Goal: Find contact information: Find contact information

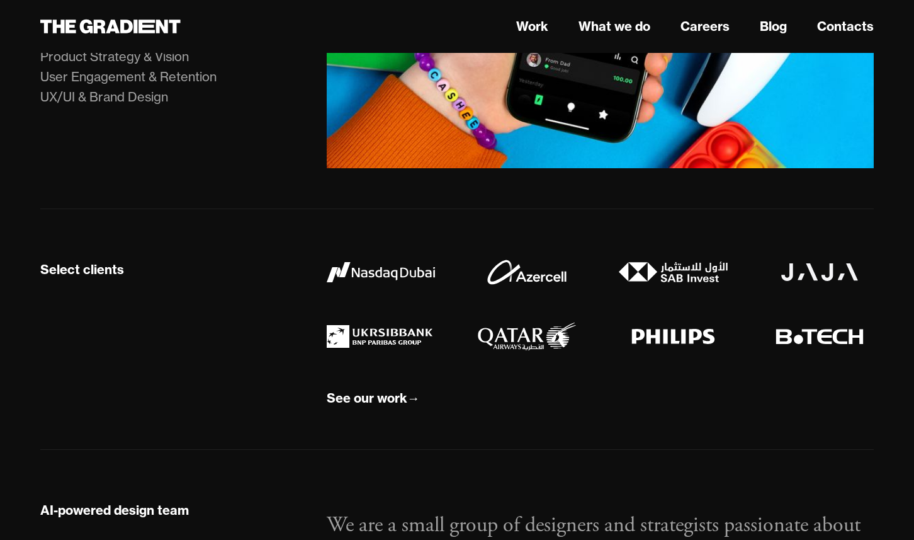
scroll to position [1004, 0]
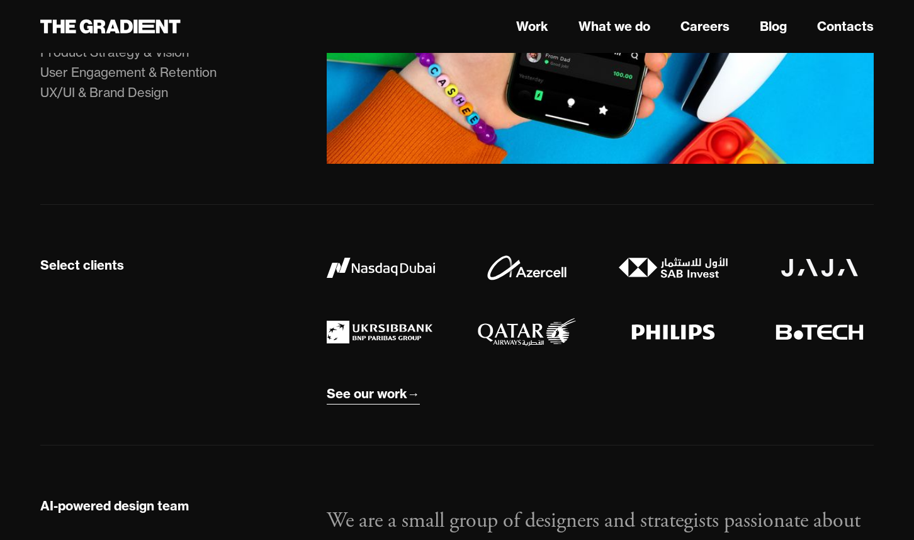
click at [370, 396] on div "See our work" at bounding box center [367, 393] width 81 height 16
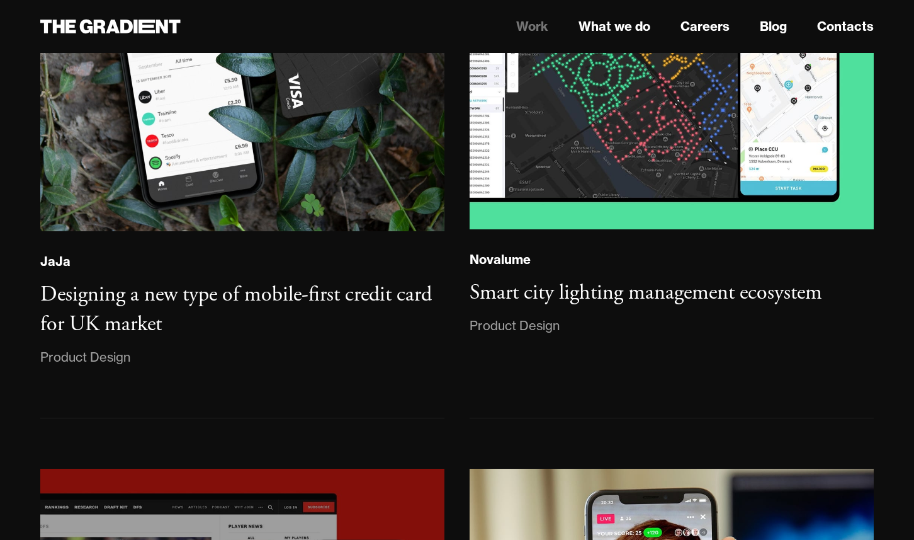
scroll to position [2482, 0]
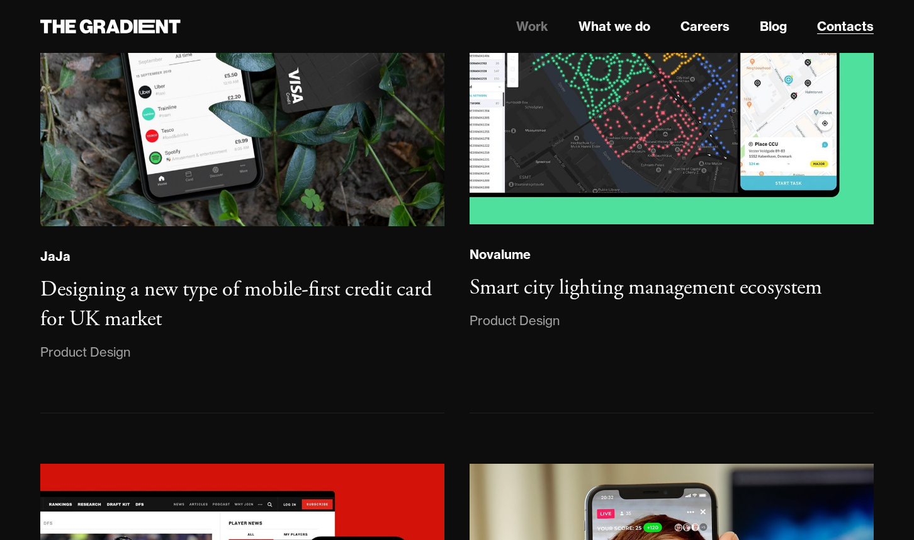
click at [847, 30] on link "Contacts" at bounding box center [845, 26] width 57 height 19
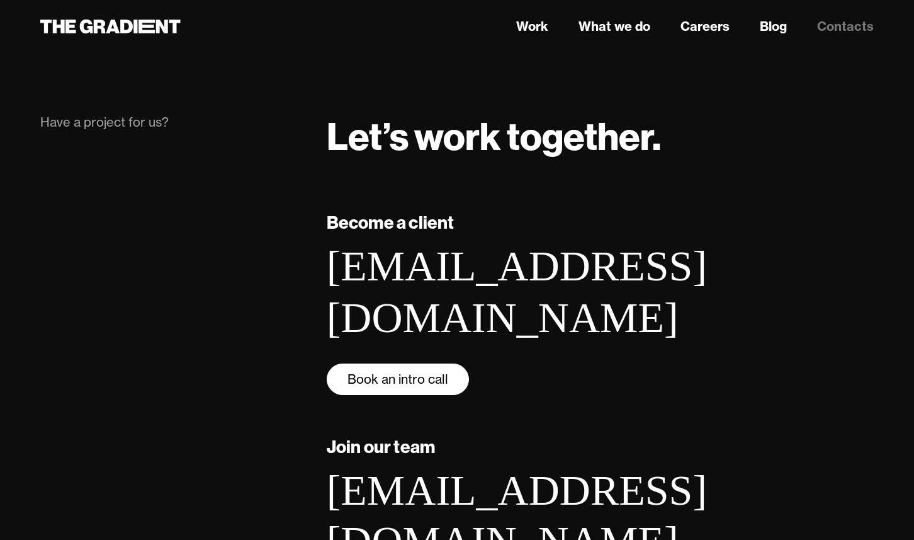
click at [381, 363] on link "Book an intro call" at bounding box center [398, 378] width 142 height 31
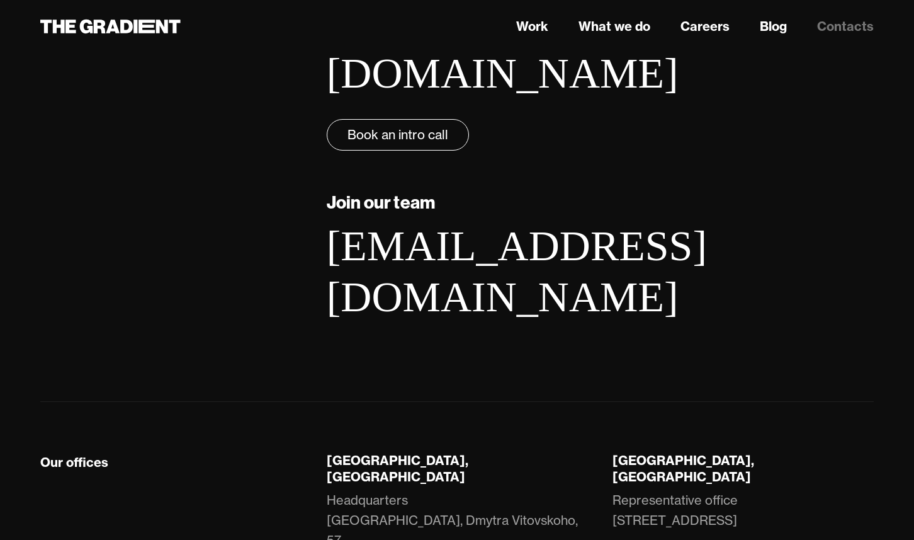
scroll to position [263, 0]
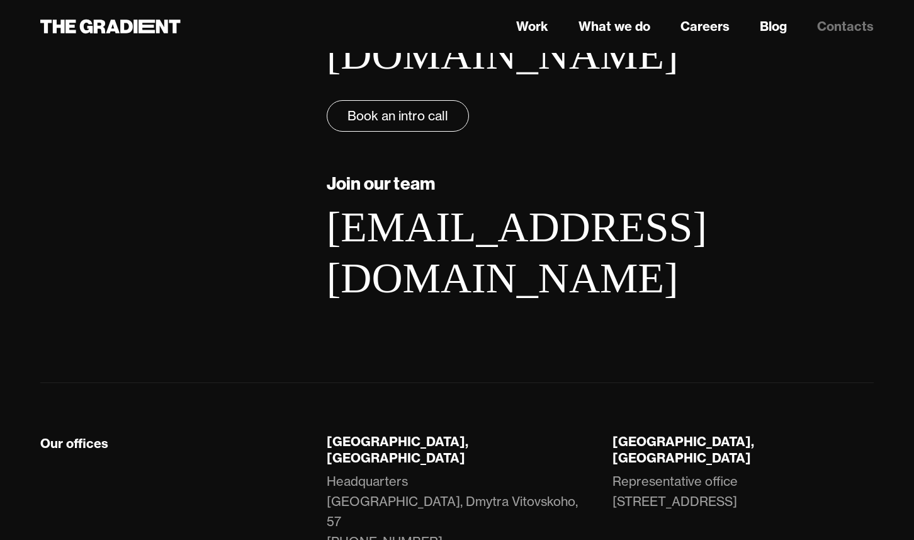
click at [557, 28] on nav "Work What we do Careers Blog Contacts" at bounding box center [600, 26] width 547 height 23
click at [538, 26] on link "Work" at bounding box center [532, 26] width 32 height 19
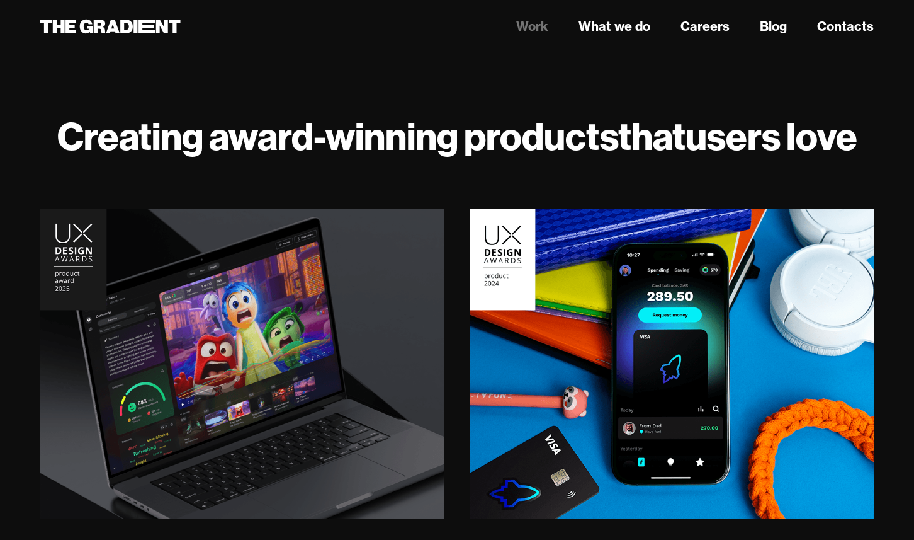
scroll to position [124, 0]
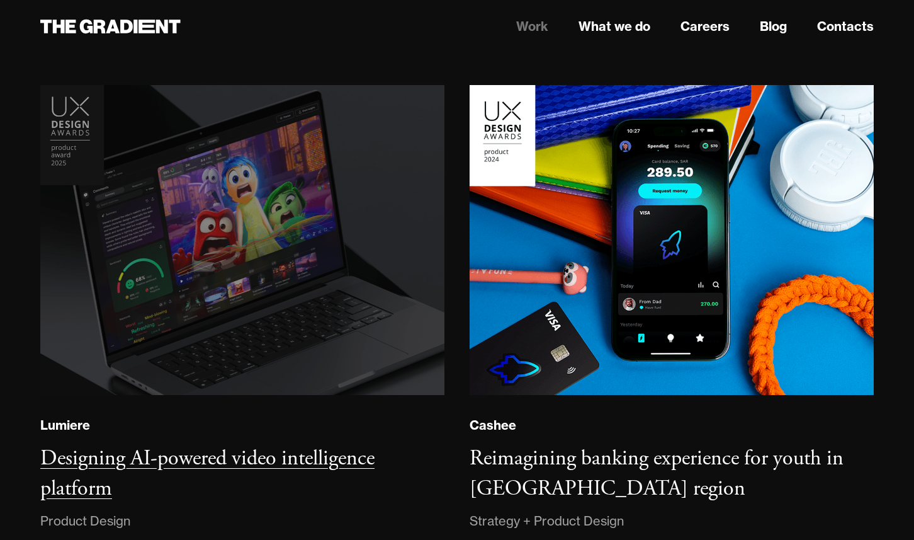
click at [314, 209] on img at bounding box center [243, 240] width 412 height 316
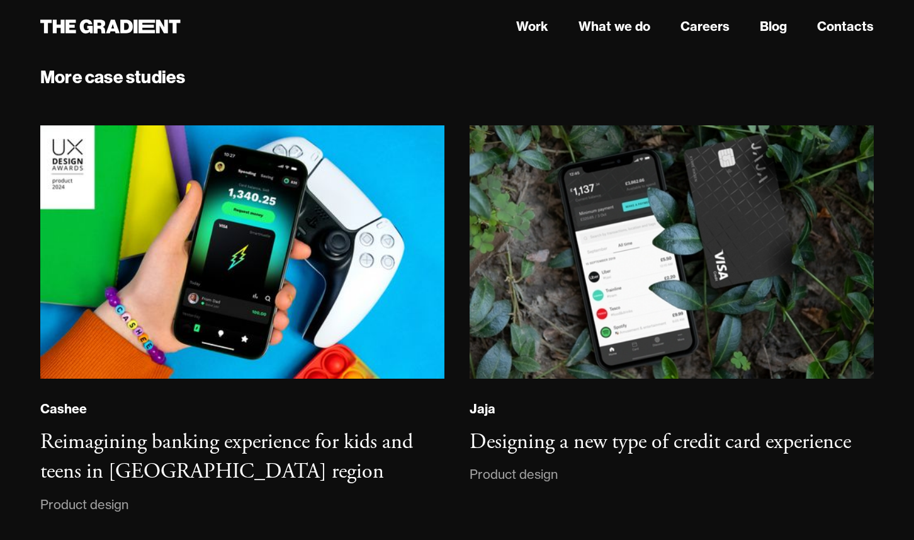
scroll to position [8576, 0]
